Goal: Task Accomplishment & Management: Understand process/instructions

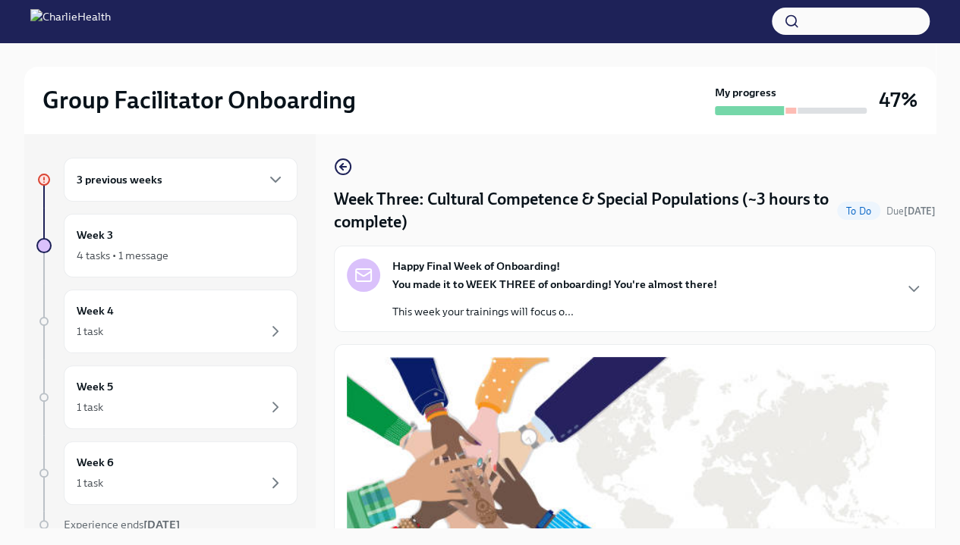
click at [212, 187] on div "3 previous weeks" at bounding box center [181, 180] width 208 height 18
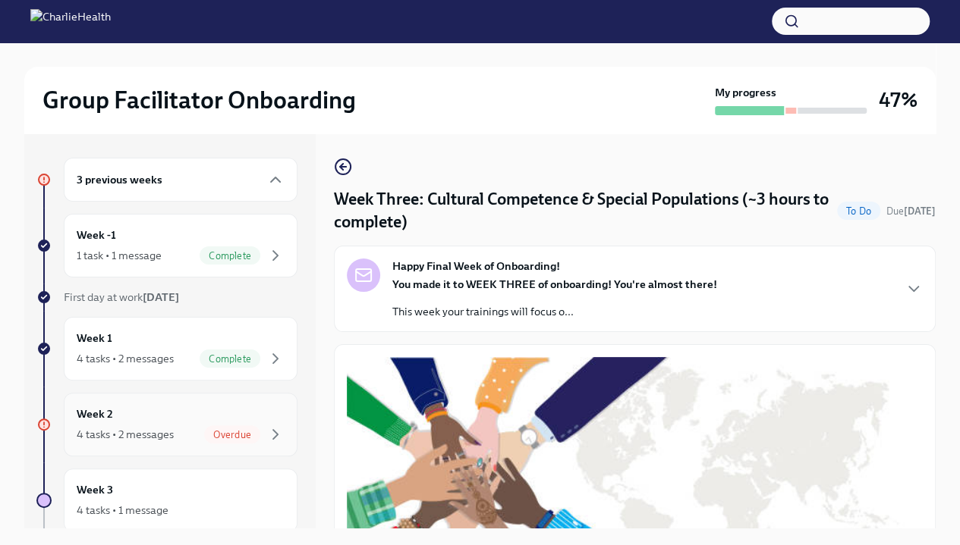
click at [223, 414] on div "Week 2 4 tasks • 2 messages Overdue" at bounding box center [181, 425] width 208 height 38
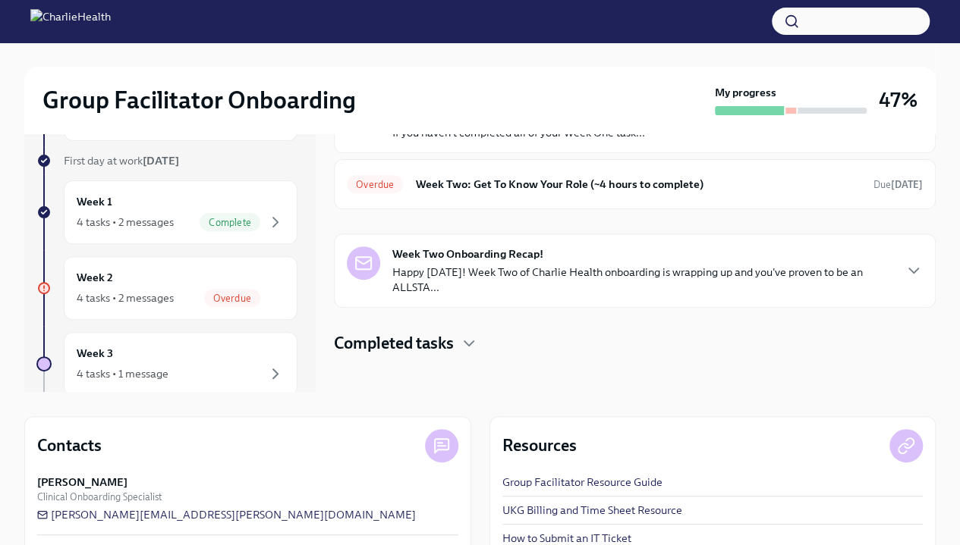
scroll to position [132, 0]
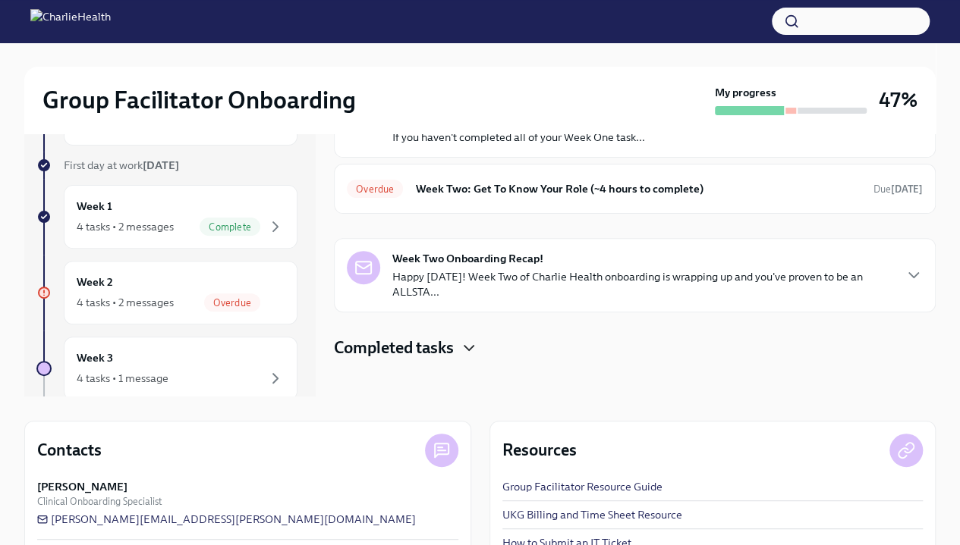
click at [469, 343] on icon "button" at bounding box center [469, 348] width 18 height 18
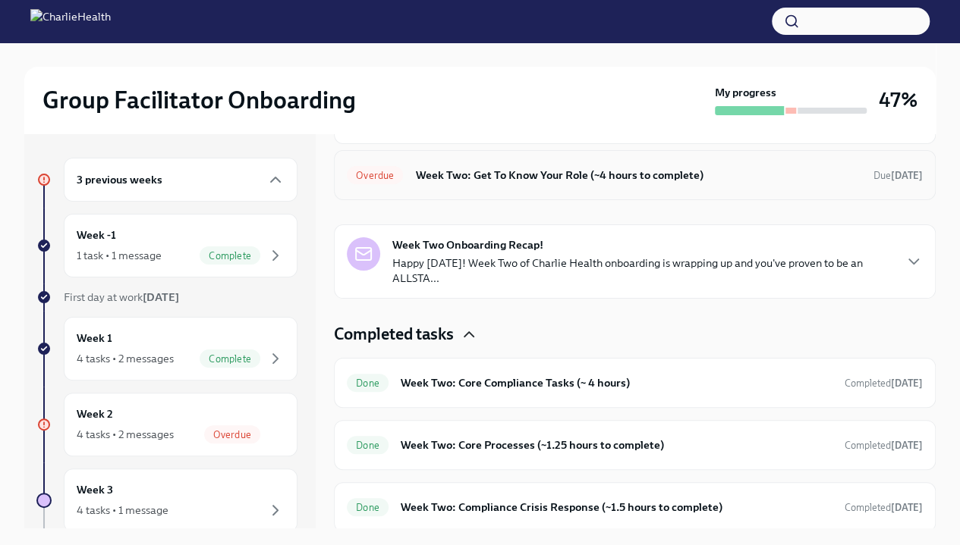
scroll to position [0, 0]
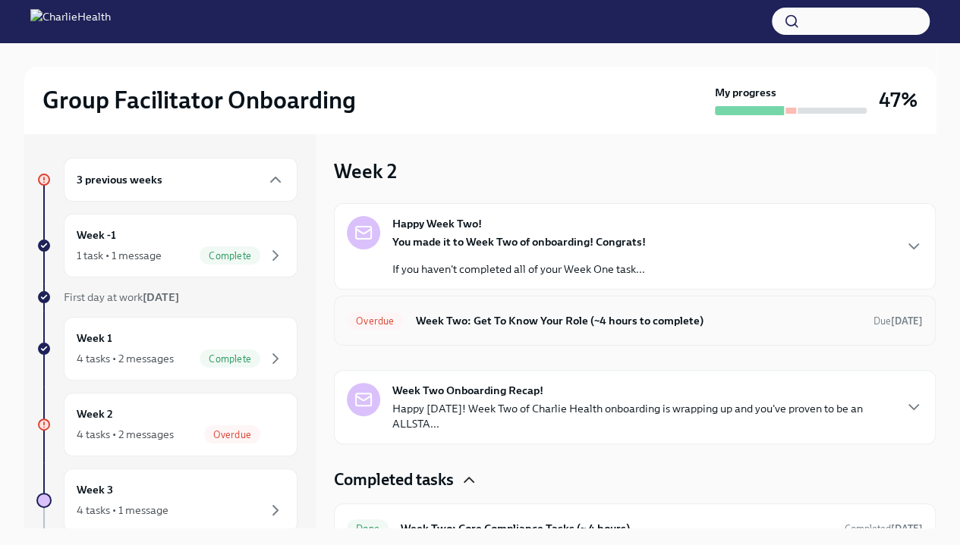
click at [432, 323] on h6 "Week Two: Get To Know Your Role (~4 hours to complete)" at bounding box center [638, 321] width 446 height 17
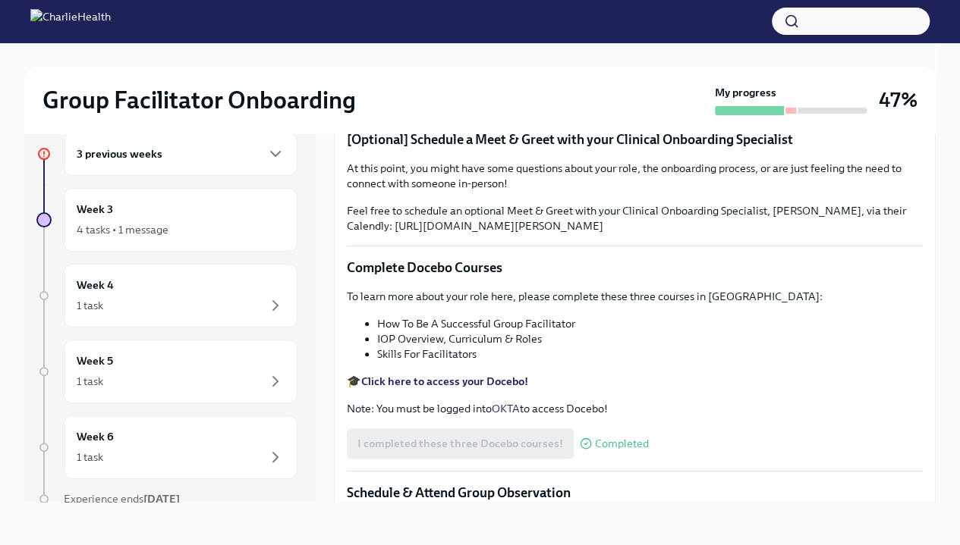
scroll to position [319, 0]
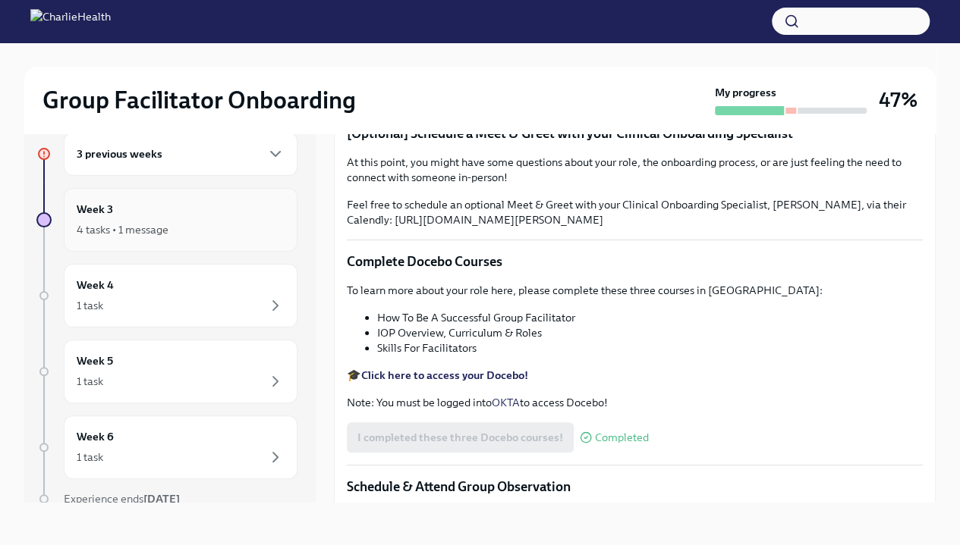
click at [137, 231] on div "4 tasks • 1 message" at bounding box center [123, 229] width 92 height 15
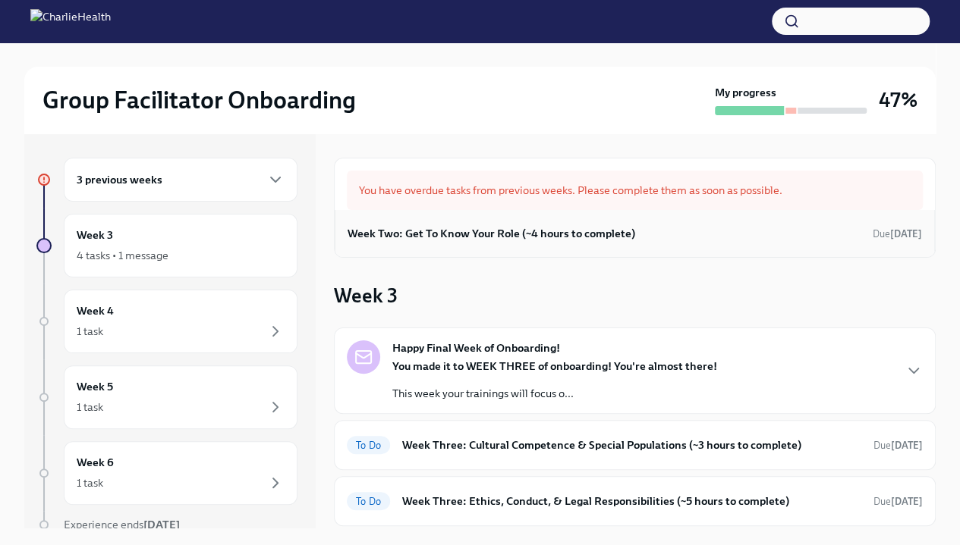
click at [499, 226] on h6 "Week Two: Get To Know Your Role (~4 hours to complete)" at bounding box center [491, 233] width 288 height 17
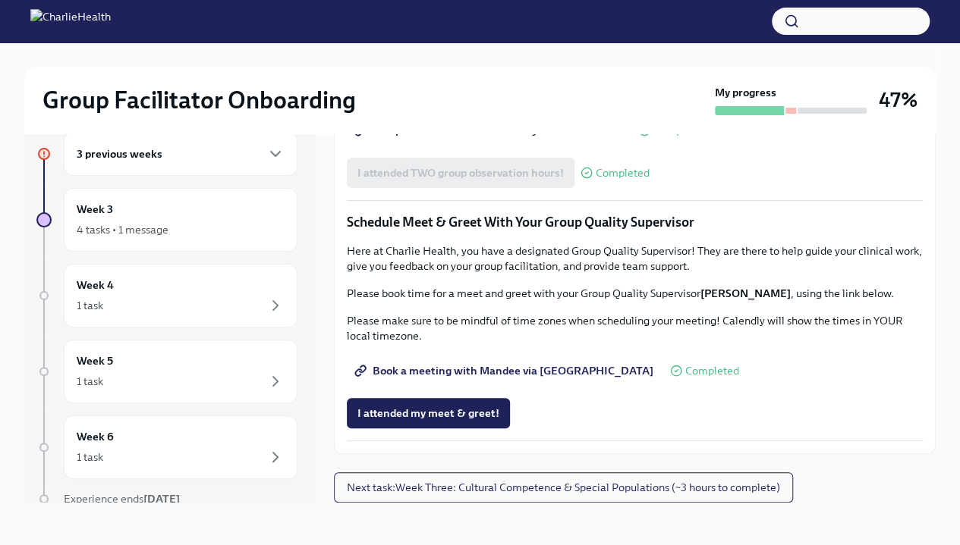
scroll to position [1145, 0]
click at [187, 216] on div "Week 3 4 tasks • 1 message" at bounding box center [181, 220] width 208 height 38
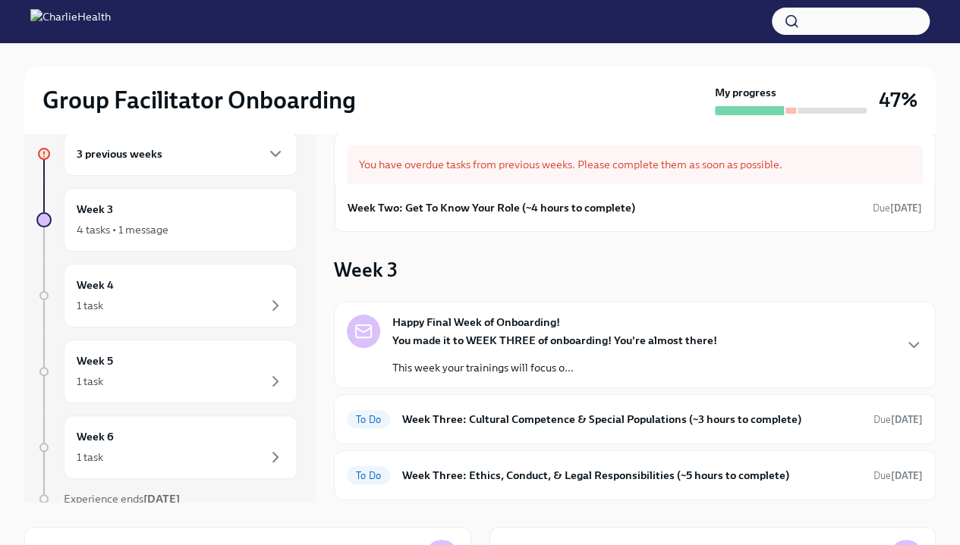
click at [473, 322] on strong "Happy Final Week of Onboarding!" at bounding box center [476, 322] width 168 height 15
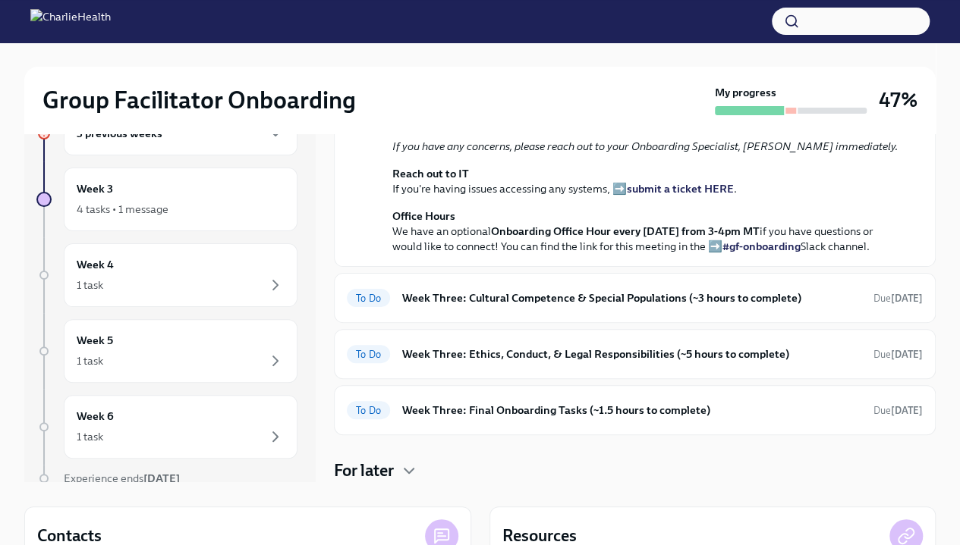
scroll to position [47, 0]
click at [479, 306] on h6 "Week Three: Cultural Competence & Special Populations (~3 hours to complete)" at bounding box center [631, 297] width 459 height 17
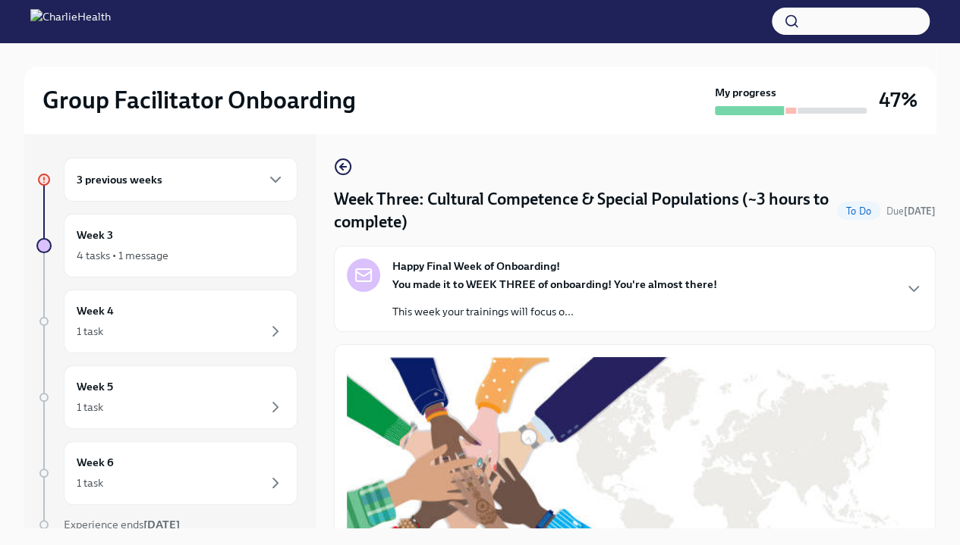
click at [539, 289] on strong "You made it to WEEK THREE of onboarding! You're almost there!" at bounding box center [554, 285] width 325 height 14
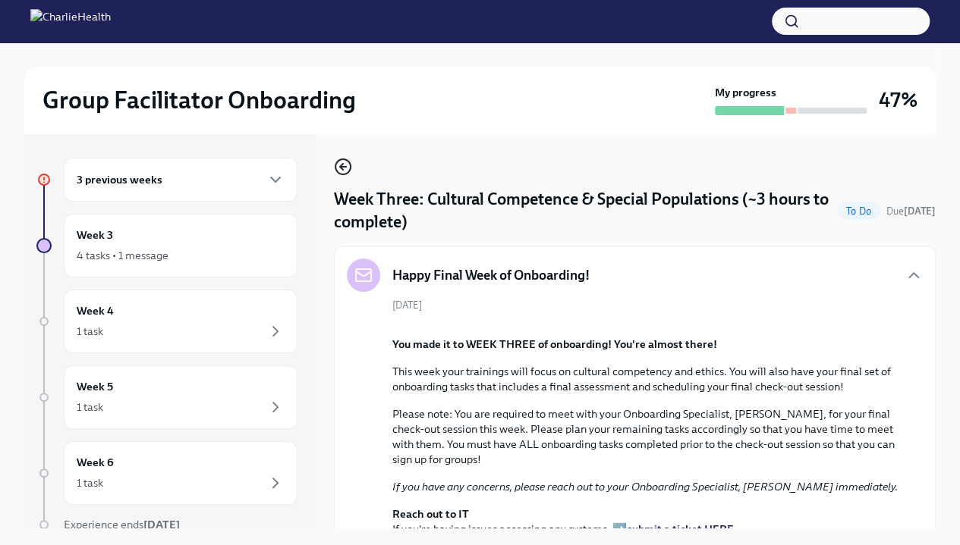
click at [349, 165] on circle "button" at bounding box center [342, 166] width 15 height 15
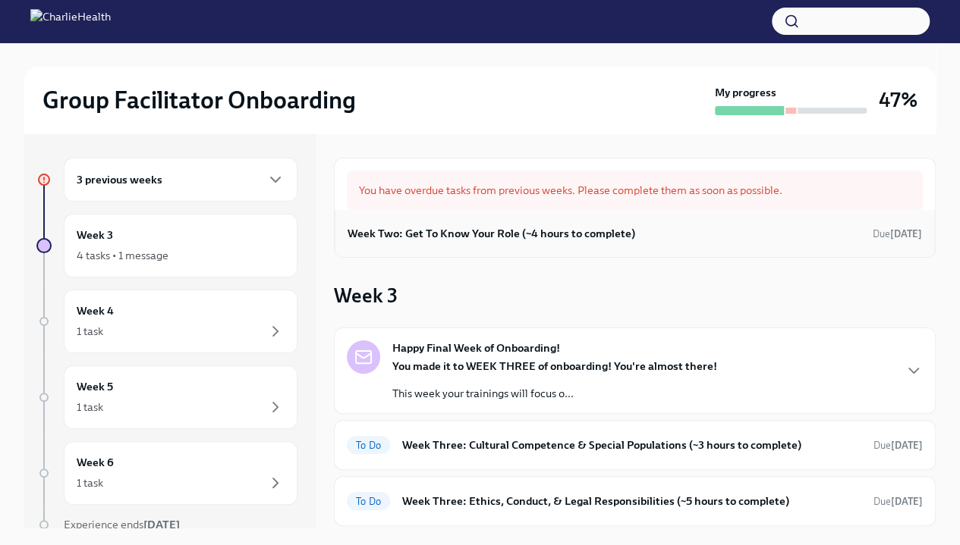
click at [527, 245] on div "Week Two: Get To Know Your Role (~4 hours to complete) Due [DATE]" at bounding box center [635, 233] width 600 height 47
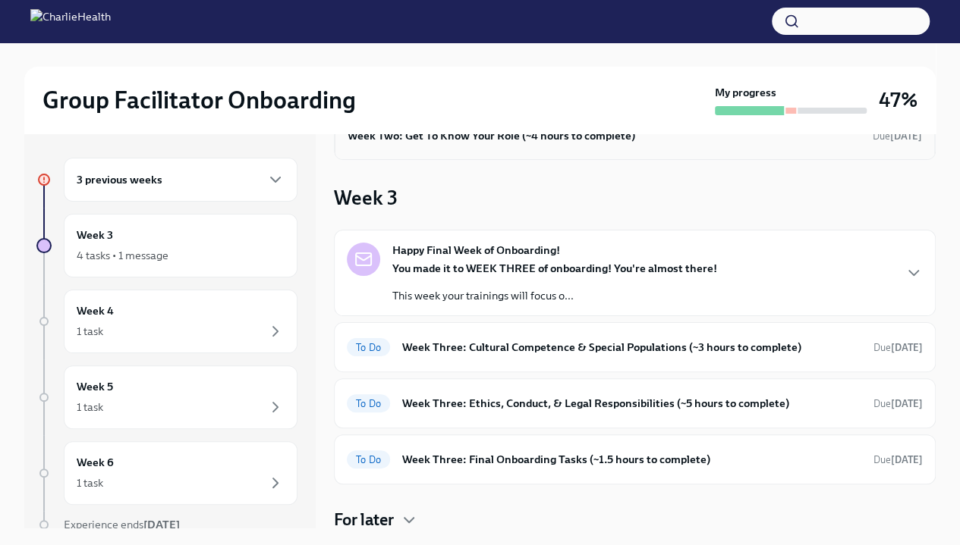
click at [527, 245] on strong "Happy Final Week of Onboarding!" at bounding box center [476, 250] width 168 height 15
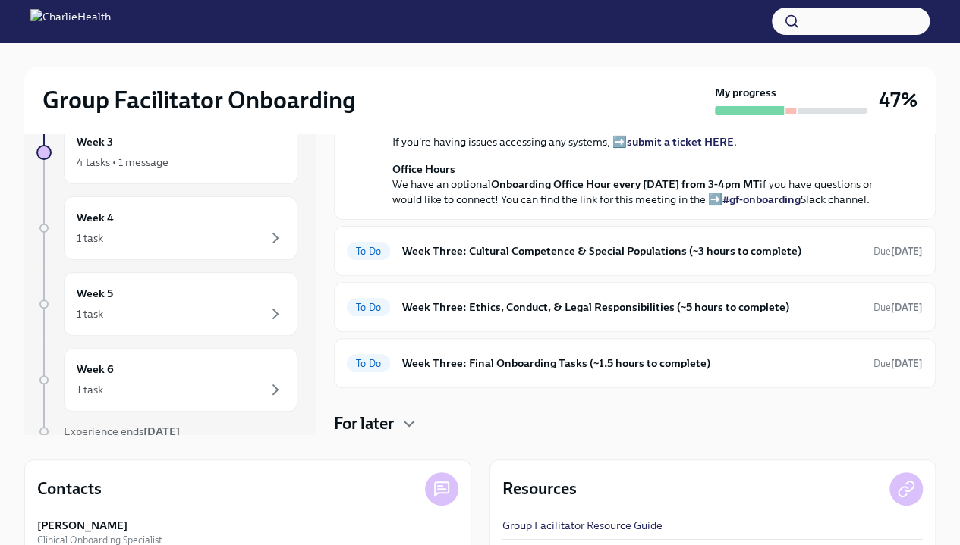
scroll to position [0, 0]
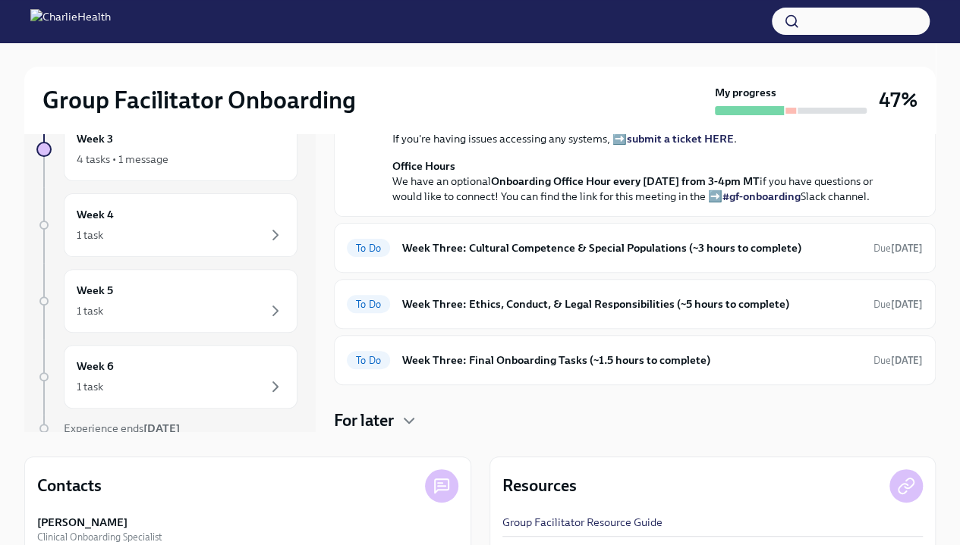
click at [527, 245] on h6 "Week Three: Cultural Competence & Special Populations (~3 hours to complete)" at bounding box center [631, 248] width 459 height 17
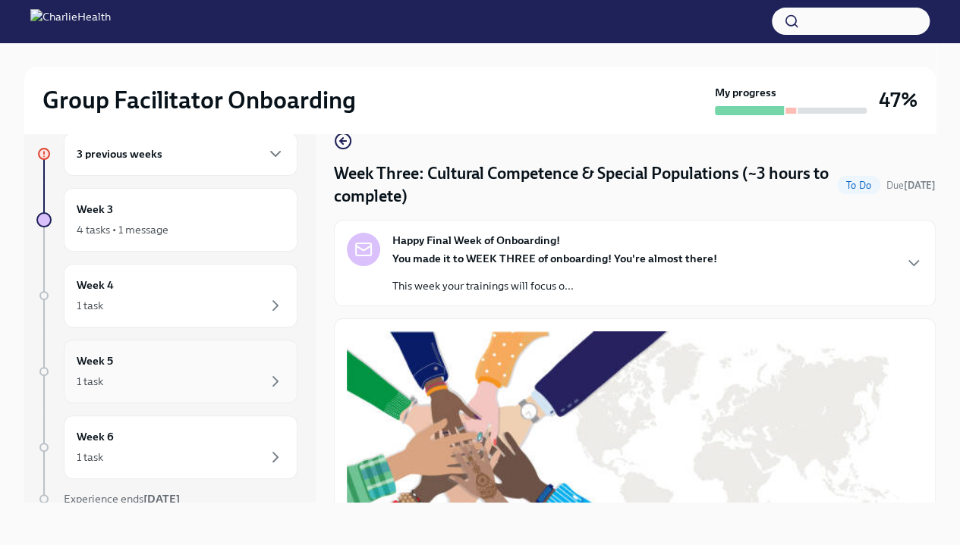
click at [206, 395] on div "Week 5 1 task" at bounding box center [181, 372] width 234 height 64
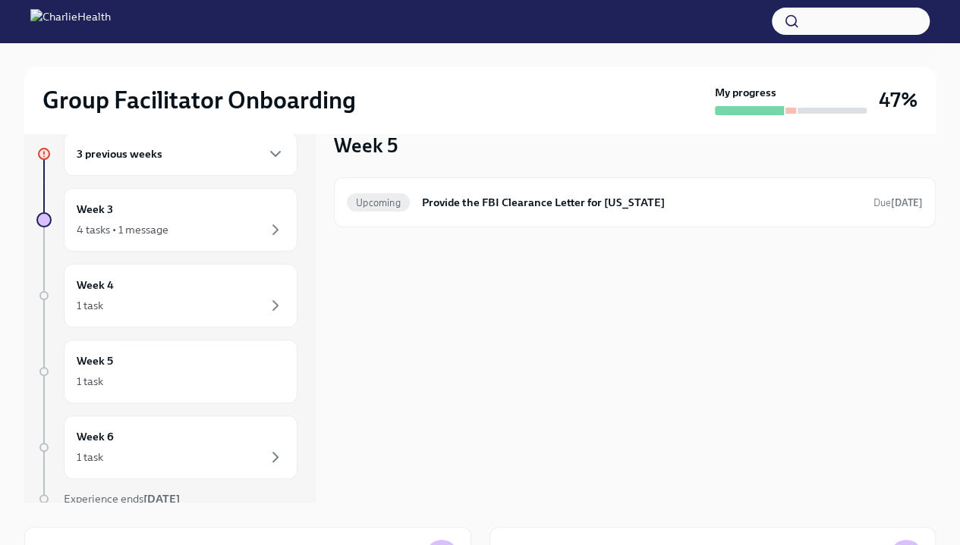
scroll to position [61, 0]
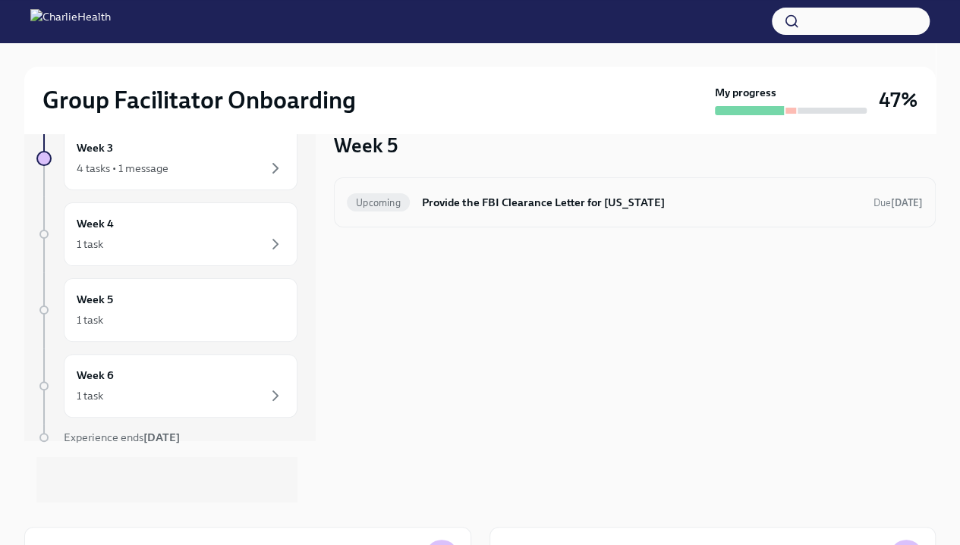
click at [462, 207] on h6 "Provide the FBI Clearance Letter for [US_STATE]" at bounding box center [641, 202] width 439 height 17
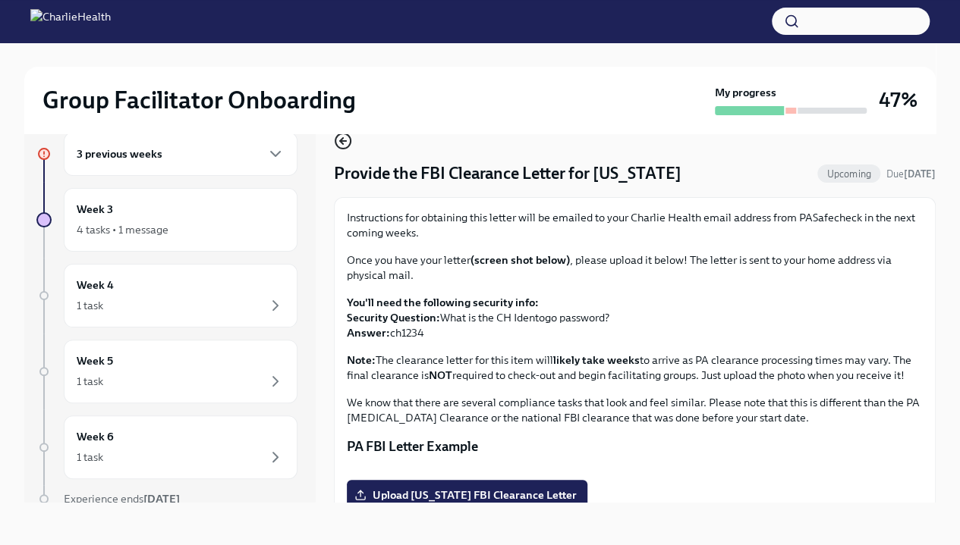
click at [344, 141] on icon "button" at bounding box center [343, 141] width 6 height 0
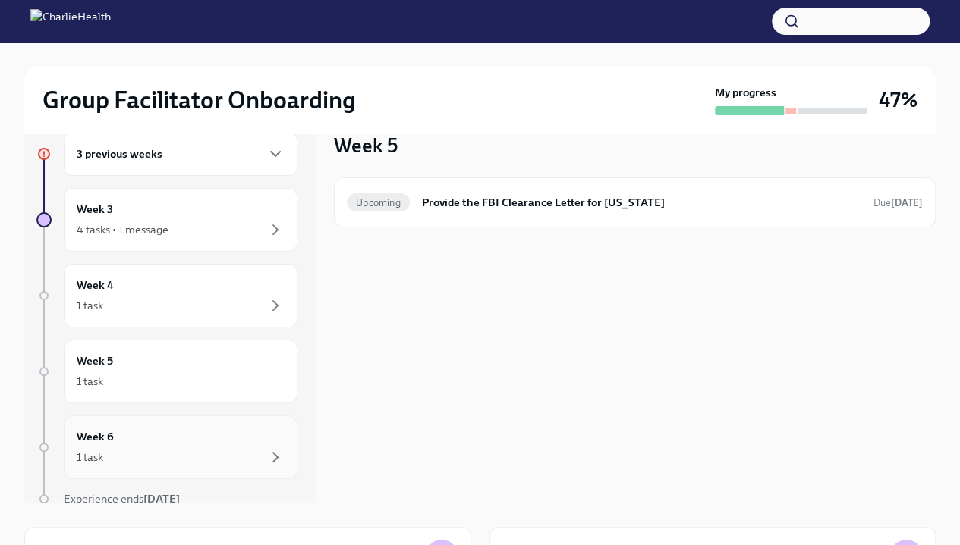
click at [133, 442] on div "Week 6 1 task" at bounding box center [181, 448] width 208 height 38
click at [133, 283] on div "Week 4 1 task" at bounding box center [181, 296] width 208 height 38
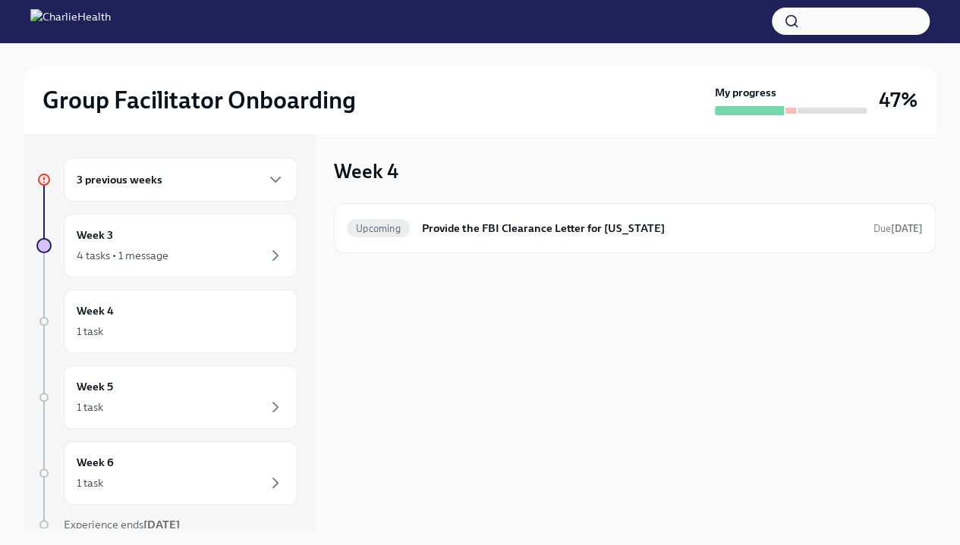
click at [165, 174] on div "3 previous weeks" at bounding box center [181, 180] width 208 height 18
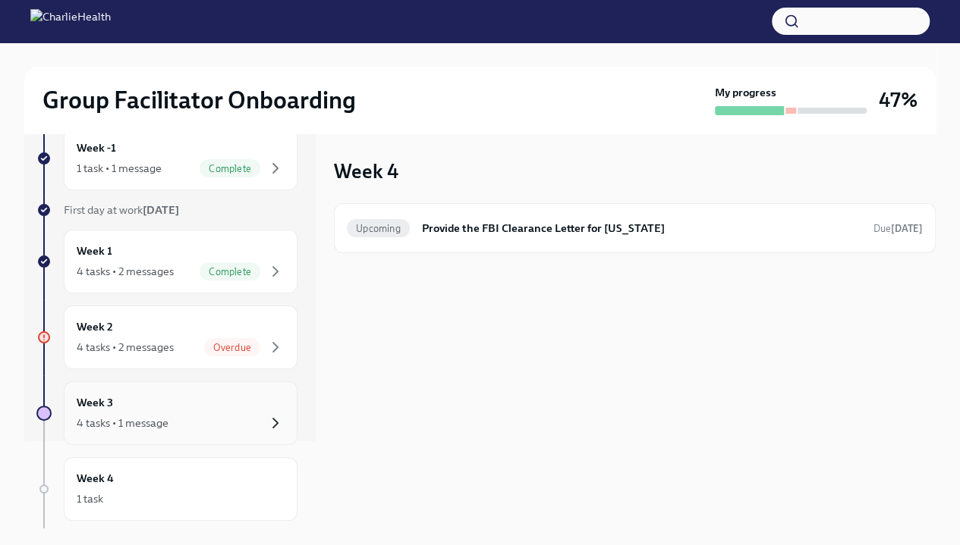
click at [266, 426] on icon "button" at bounding box center [275, 423] width 18 height 18
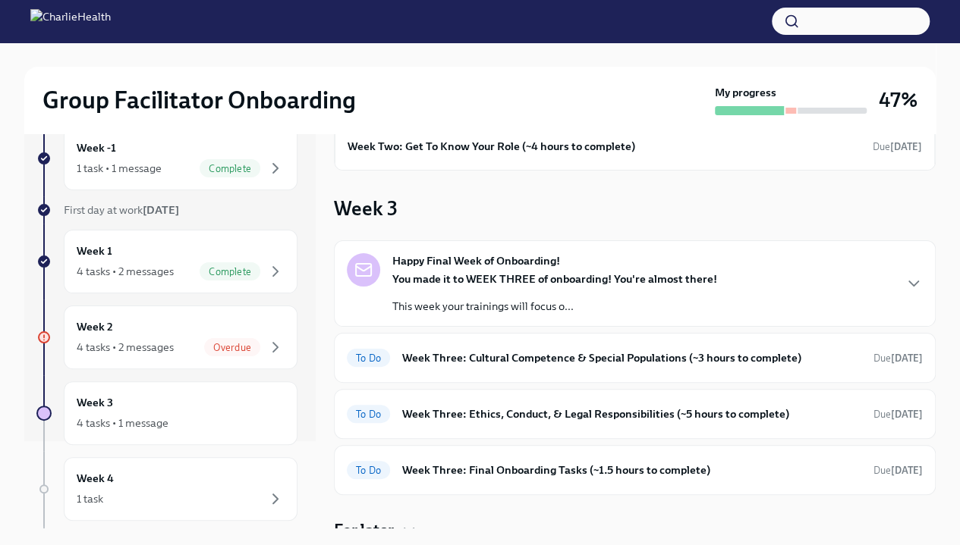
scroll to position [86, 0]
click at [677, 288] on div "You made it to WEEK THREE of onboarding! You're almost there! This week your tr…" at bounding box center [554, 293] width 325 height 42
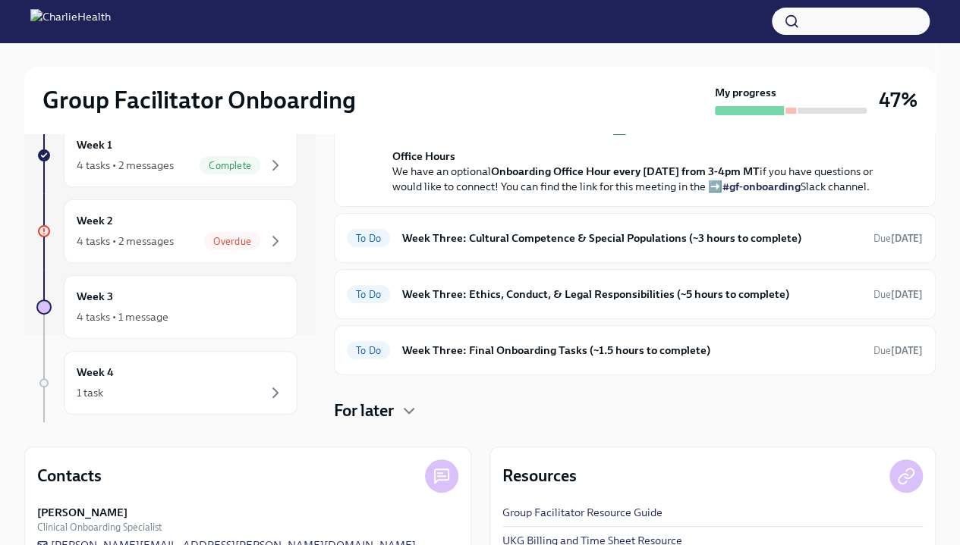
scroll to position [107, 0]
click at [691, 248] on div "To Do Week Three: Cultural Competence & Special Populations (~3 hours to comple…" at bounding box center [635, 237] width 576 height 24
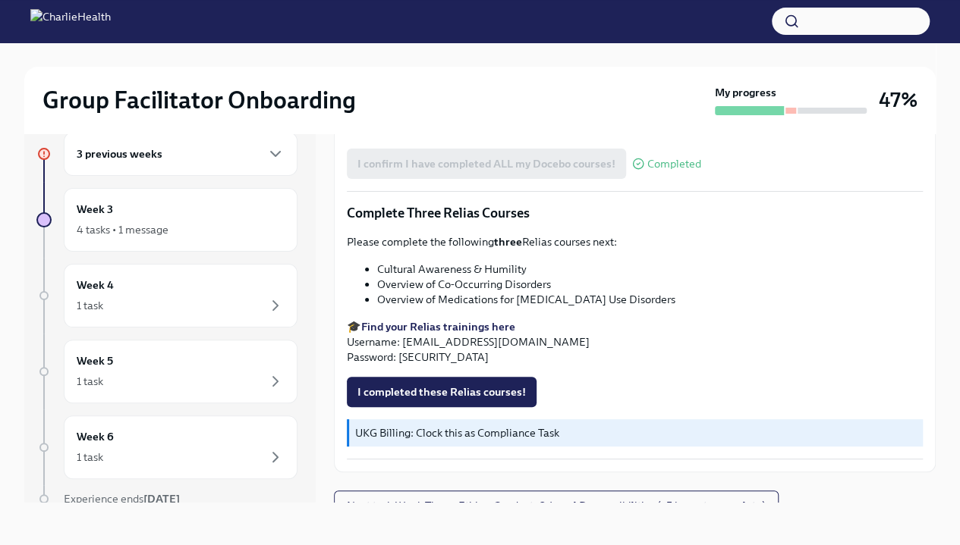
scroll to position [1149, 0]
